Goal: Task Accomplishment & Management: Use online tool/utility

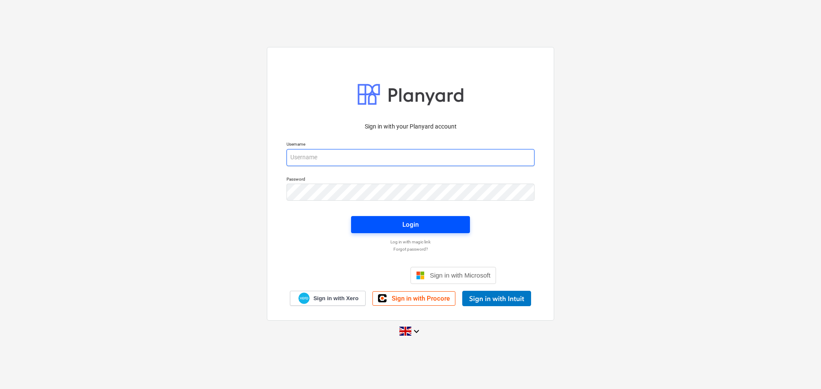
type input "[EMAIL_ADDRESS][DOMAIN_NAME]"
click at [413, 226] on div "Login" at bounding box center [410, 224] width 16 height 11
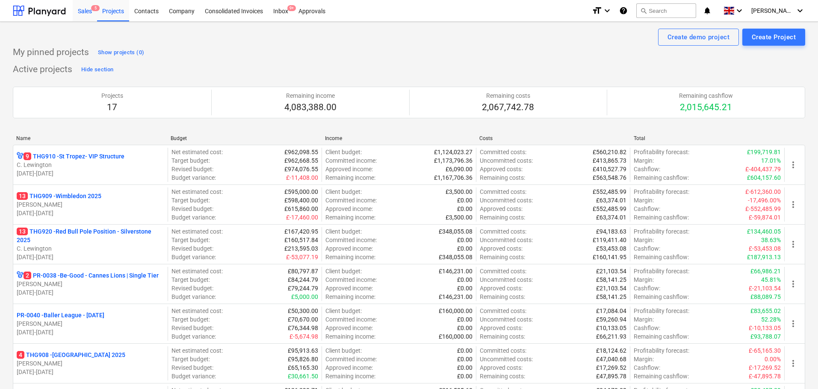
click at [83, 4] on div "Sales 5" at bounding box center [85, 11] width 24 height 22
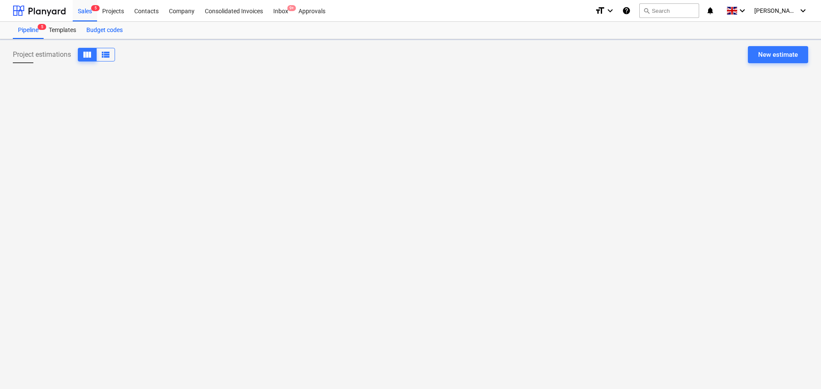
click at [99, 27] on div "Budget codes" at bounding box center [104, 30] width 47 height 17
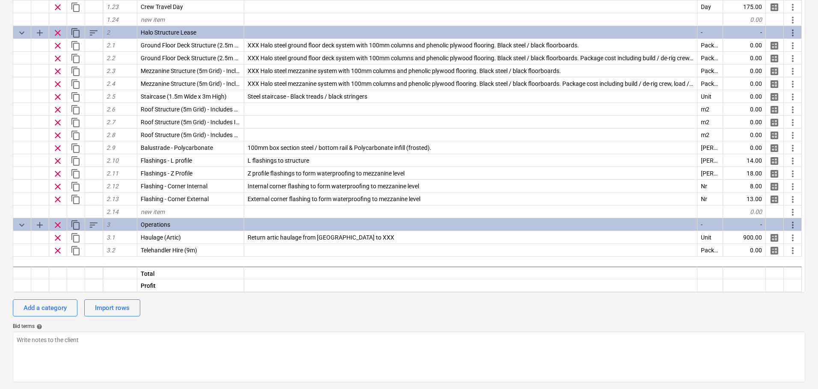
scroll to position [299, 0]
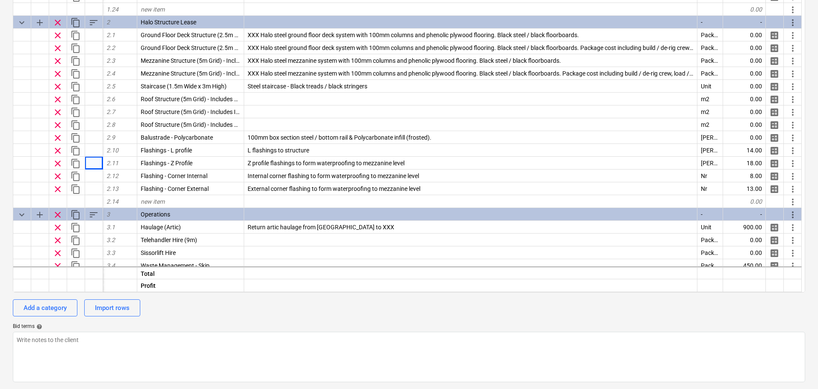
drag, startPoint x: 94, startPoint y: 158, endPoint x: 0, endPoint y: 112, distance: 104.2
click at [0, 112] on div "Budget codes upload Import XLSX keyboard_arrow_down sort Cost code Line-item Co…" at bounding box center [409, 167] width 818 height 446
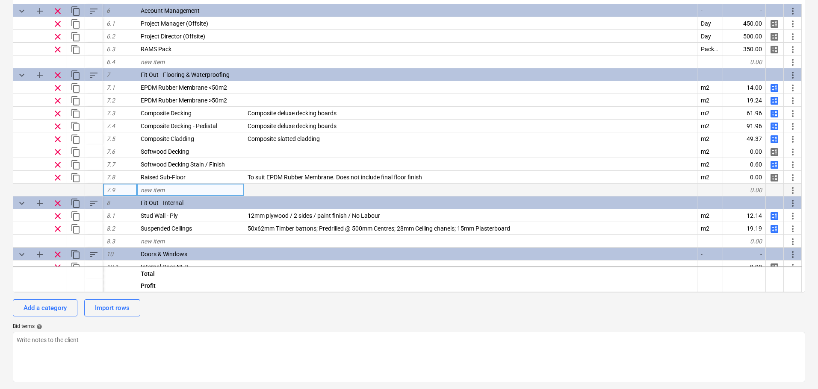
scroll to position [745, 0]
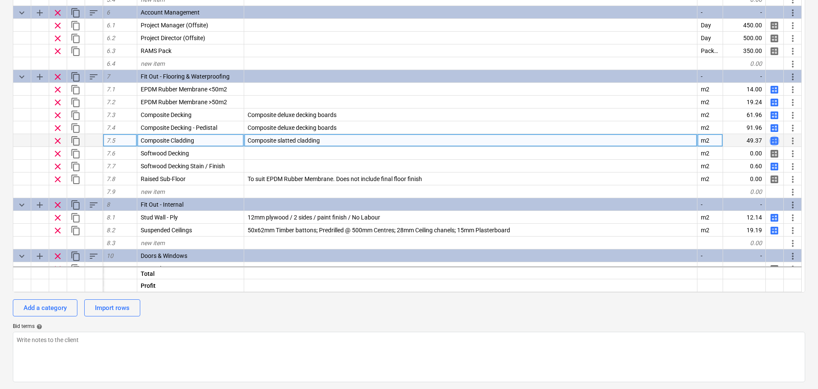
click at [773, 141] on span "calculate" at bounding box center [774, 141] width 10 height 10
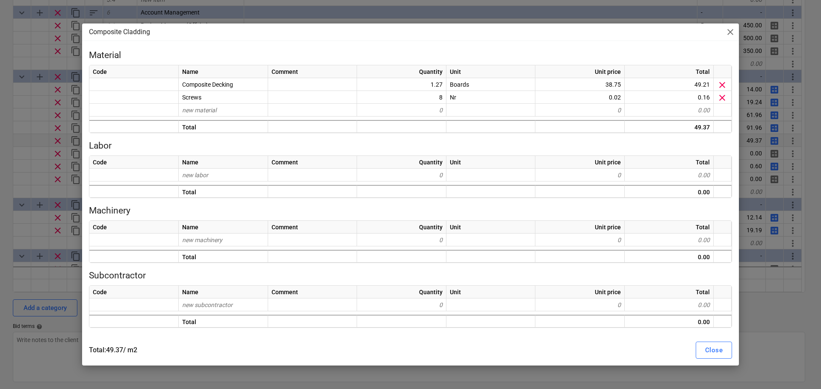
click at [0, 143] on div "Composite Cladding close Material Code Name Comment Quantity Unit Unit price To…" at bounding box center [410, 194] width 821 height 389
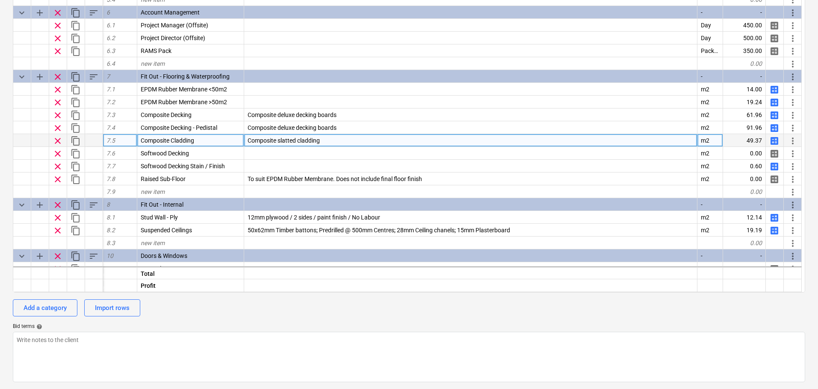
click at [772, 141] on span "calculate" at bounding box center [774, 141] width 10 height 10
type textarea "x"
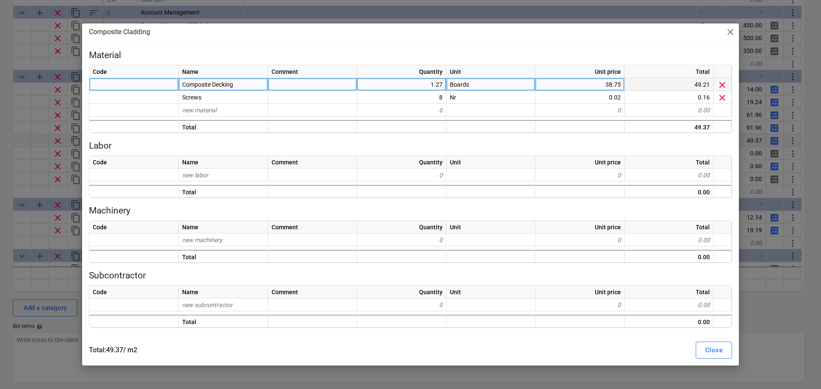
click at [236, 85] on div "Composite Decking" at bounding box center [223, 84] width 89 height 13
click at [244, 82] on input "Composite Decking" at bounding box center [223, 84] width 89 height 12
drag, startPoint x: 244, startPoint y: 82, endPoint x: 227, endPoint y: 84, distance: 16.7
click at [227, 84] on input "Composite Decking" at bounding box center [223, 84] width 89 height 12
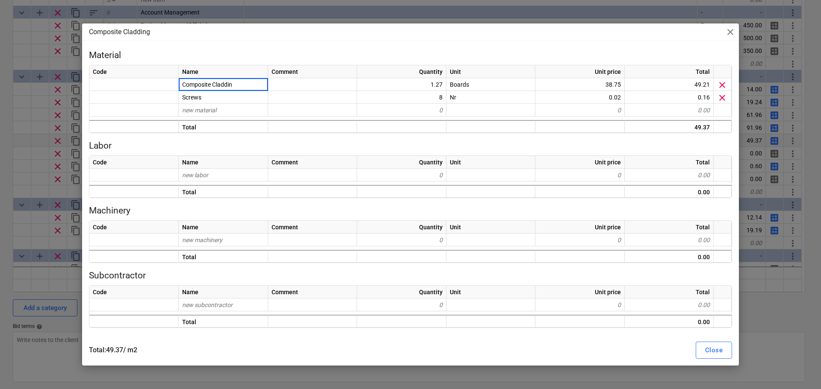
type input "Composite Cladding"
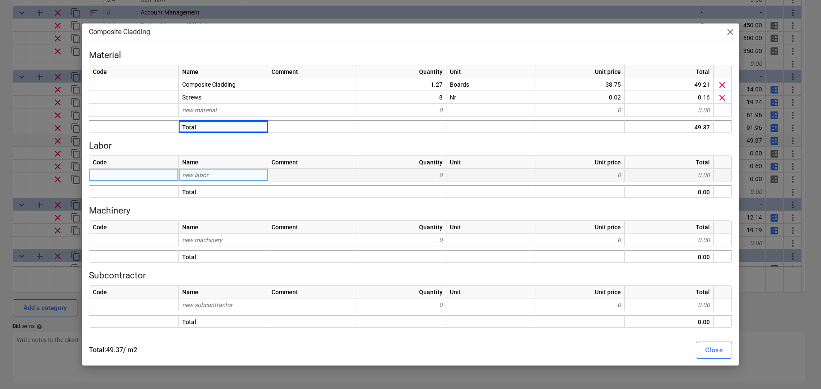
click at [243, 177] on div "new labor" at bounding box center [223, 175] width 89 height 13
drag, startPoint x: 0, startPoint y: 200, endPoint x: 0, endPoint y: 217, distance: 16.7
click at [0, 200] on div "Composite Cladding close Material Code Name Comment Quantity Unit Unit price To…" at bounding box center [410, 194] width 821 height 389
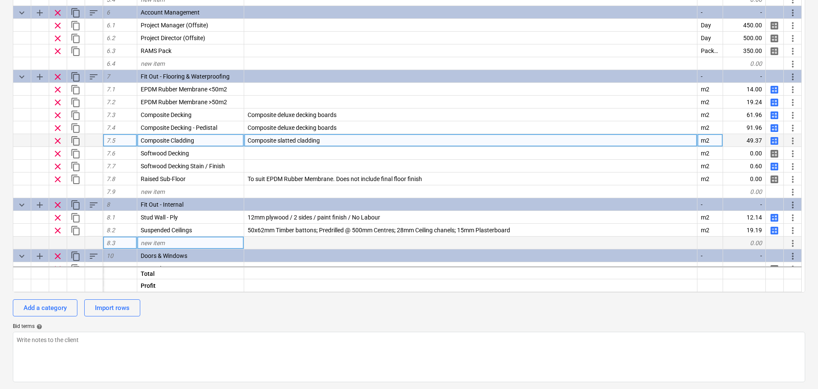
scroll to position [831, 0]
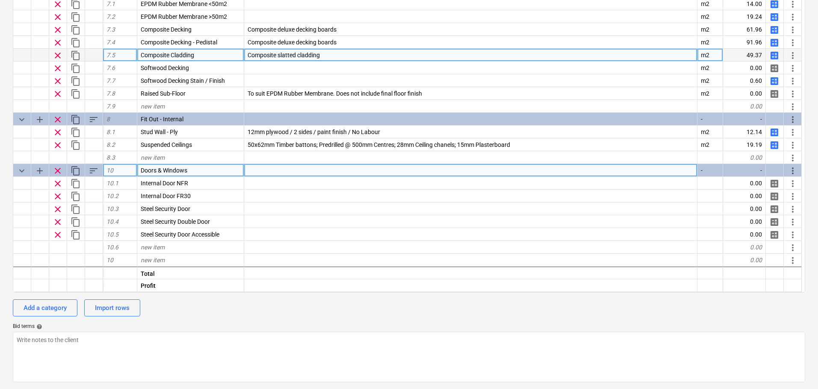
click at [289, 168] on div at bounding box center [470, 170] width 453 height 13
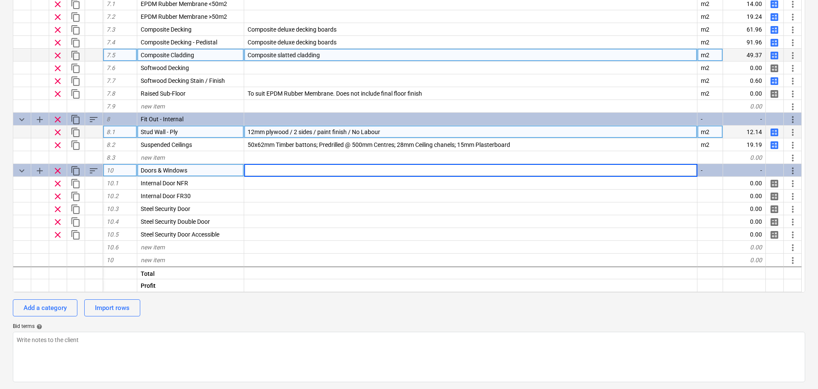
click at [777, 131] on span "calculate" at bounding box center [774, 132] width 10 height 10
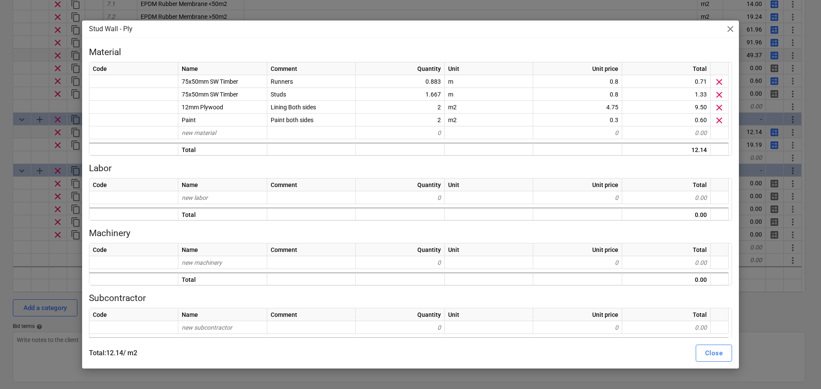
click at [732, 31] on span "close" at bounding box center [730, 29] width 10 height 10
type textarea "x"
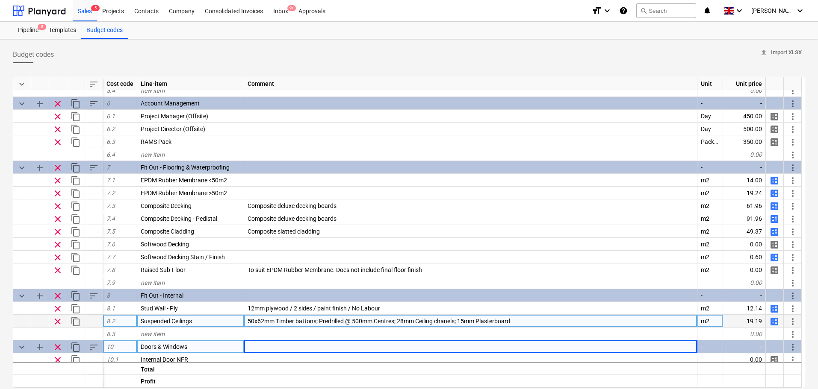
scroll to position [745, 0]
